Goal: Check status

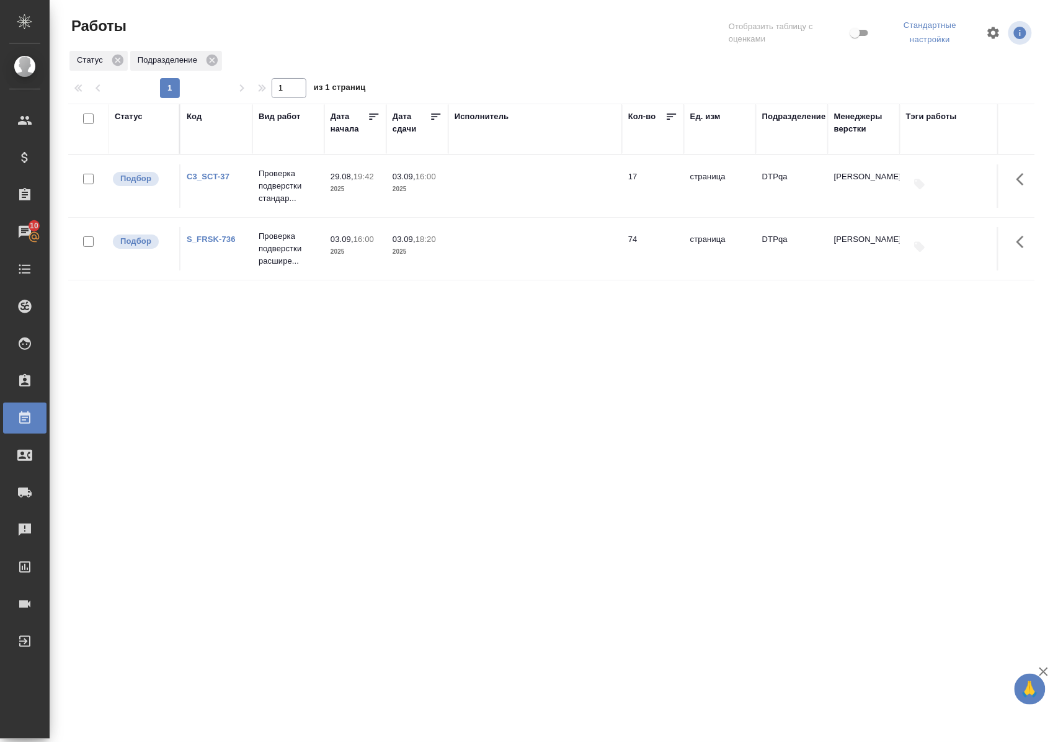
click at [226, 176] on link "C3_SCT-37" at bounding box center [208, 176] width 43 height 9
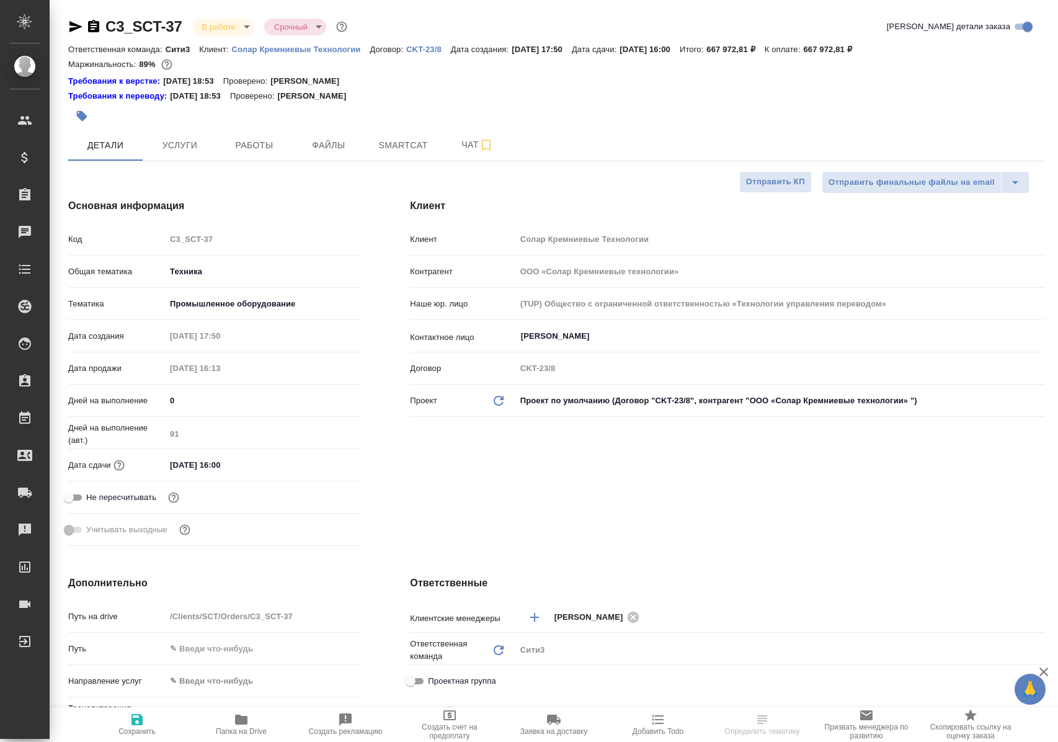
select select "RU"
type input "[PERSON_NAME]"
click at [248, 147] on span "Работы" at bounding box center [254, 146] width 60 height 16
